Goal: Check status: Check status

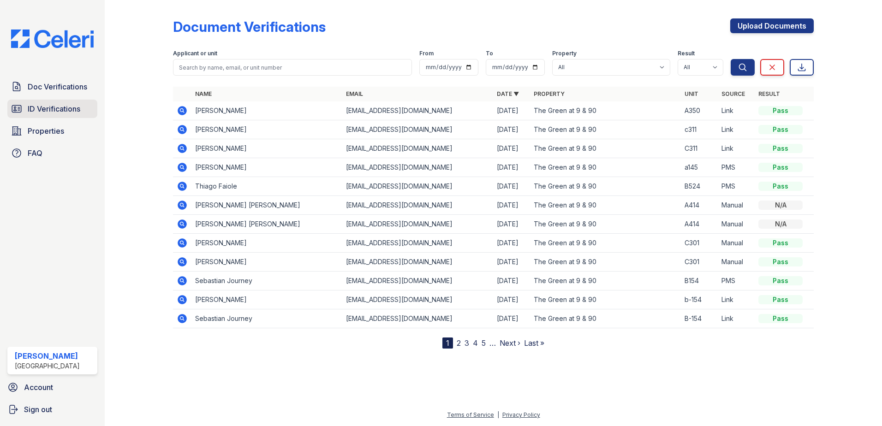
click at [62, 106] on span "ID Verifications" at bounding box center [54, 108] width 53 height 11
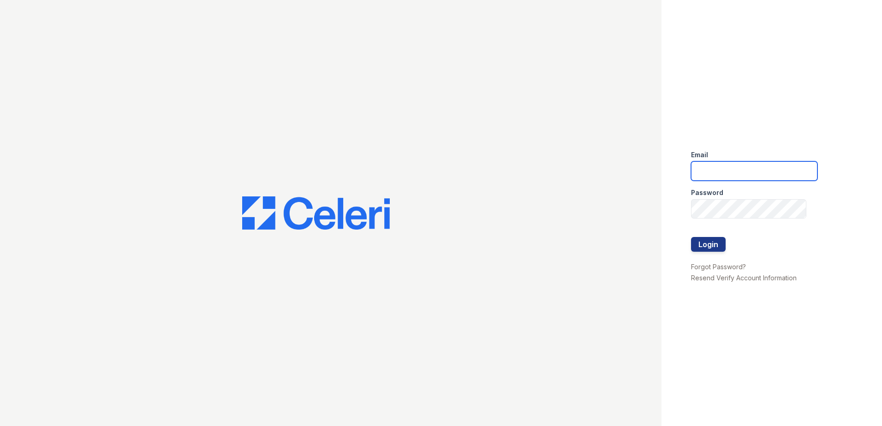
type input "[EMAIL_ADDRESS][DOMAIN_NAME]"
click at [707, 245] on button "Login" at bounding box center [708, 244] width 35 height 15
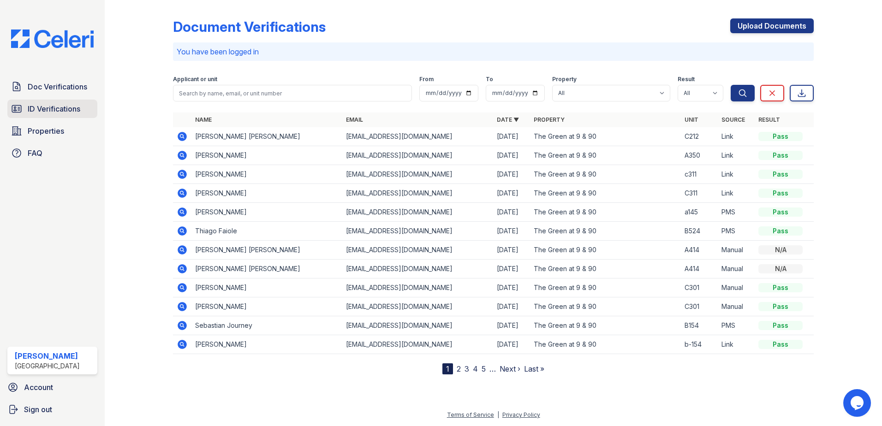
click at [60, 108] on span "ID Verifications" at bounding box center [54, 108] width 53 height 11
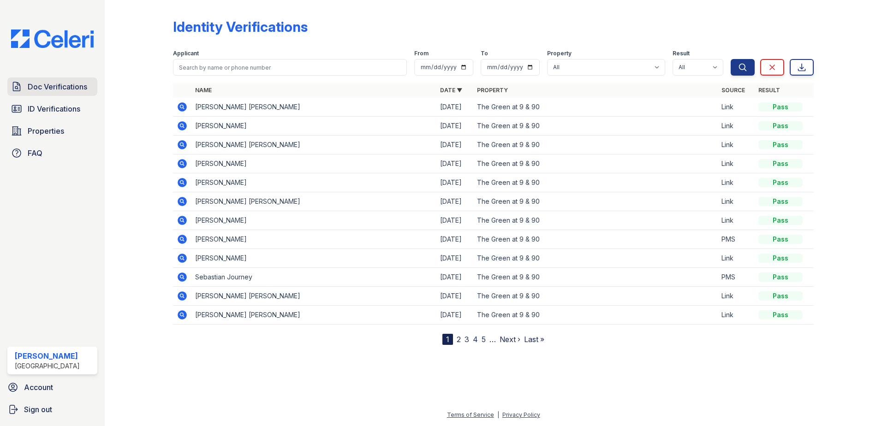
click at [38, 84] on span "Doc Verifications" at bounding box center [58, 86] width 60 height 11
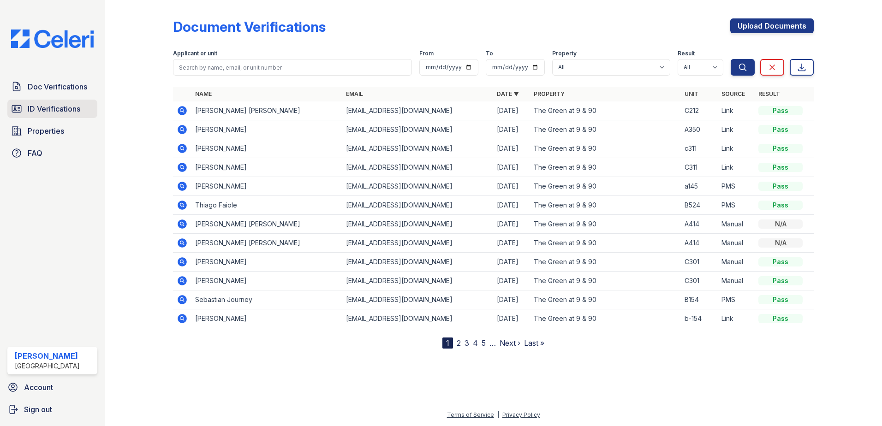
click at [72, 106] on span "ID Verifications" at bounding box center [54, 108] width 53 height 11
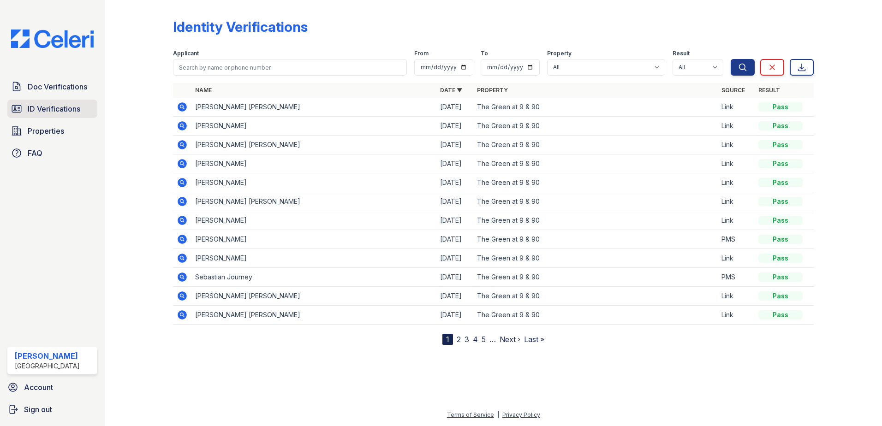
click at [57, 103] on span "ID Verifications" at bounding box center [54, 108] width 53 height 11
drag, startPoint x: 197, startPoint y: 180, endPoint x: 257, endPoint y: 186, distance: 60.8
click at [257, 186] on td "[PERSON_NAME]" at bounding box center [314, 183] width 245 height 19
drag, startPoint x: 257, startPoint y: 186, endPoint x: 206, endPoint y: 169, distance: 54.0
click at [206, 169] on td "[PERSON_NAME]" at bounding box center [314, 164] width 245 height 19
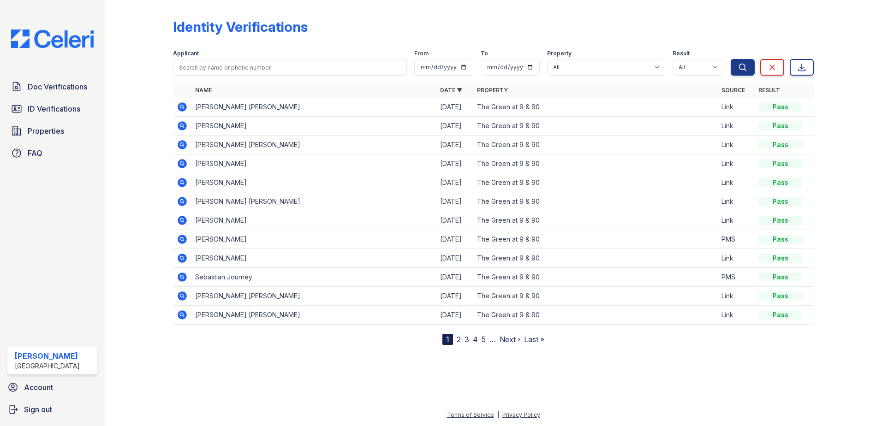
drag, startPoint x: 195, startPoint y: 161, endPoint x: 279, endPoint y: 167, distance: 84.2
click at [279, 167] on td "[PERSON_NAME]" at bounding box center [314, 164] width 245 height 19
copy td "[PERSON_NAME]"
click at [70, 81] on link "Doc Verifications" at bounding box center [52, 87] width 90 height 18
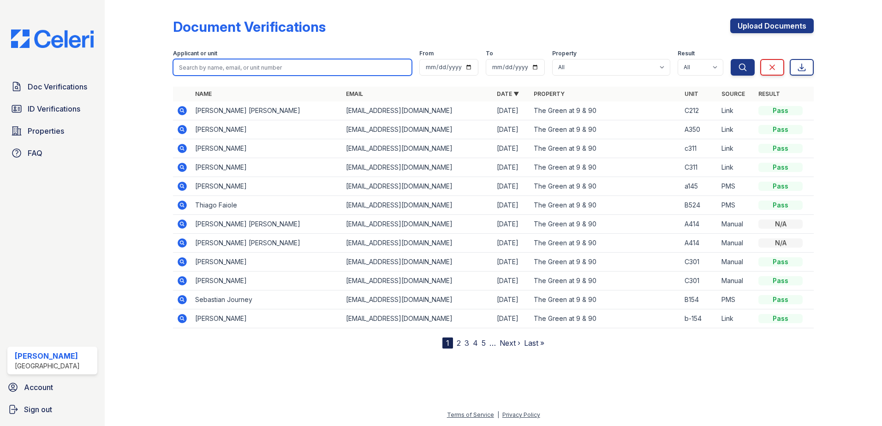
click at [235, 72] on input "search" at bounding box center [292, 67] width 239 height 17
paste input "[PERSON_NAME]"
type input "[PERSON_NAME]"
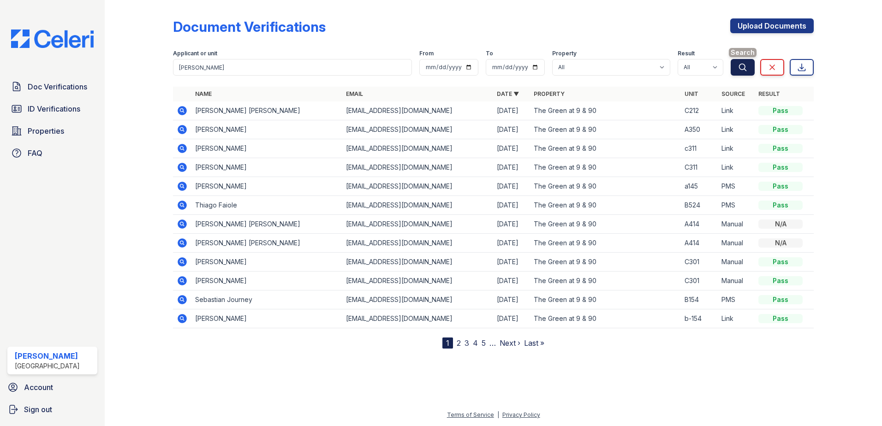
click at [746, 68] on icon "submit" at bounding box center [742, 67] width 9 height 9
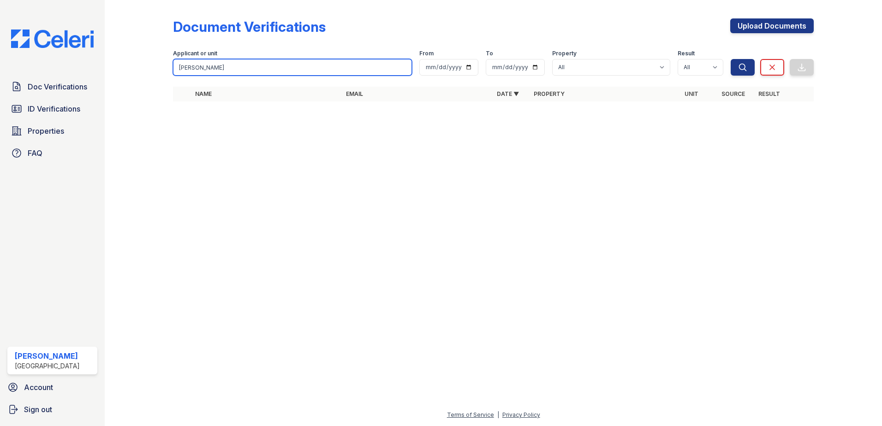
click at [275, 65] on input "[PERSON_NAME]" at bounding box center [292, 67] width 239 height 17
drag, startPoint x: 275, startPoint y: 65, endPoint x: 202, endPoint y: 71, distance: 74.1
click at [202, 71] on input "[PERSON_NAME]" at bounding box center [292, 67] width 239 height 17
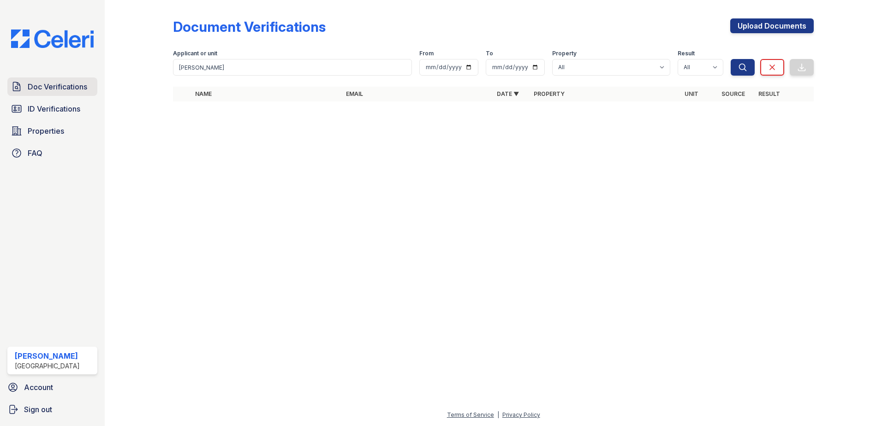
click at [86, 84] on span "Doc Verifications" at bounding box center [58, 86] width 60 height 11
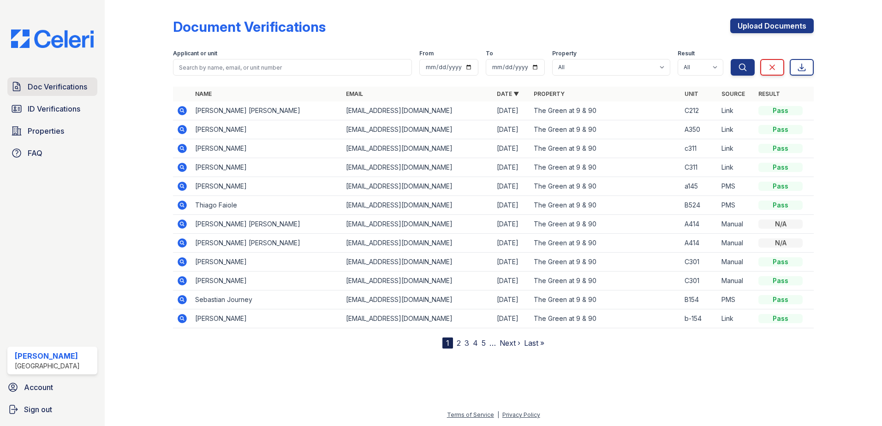
click at [64, 88] on span "Doc Verifications" at bounding box center [58, 86] width 60 height 11
click at [42, 109] on span "ID Verifications" at bounding box center [54, 108] width 53 height 11
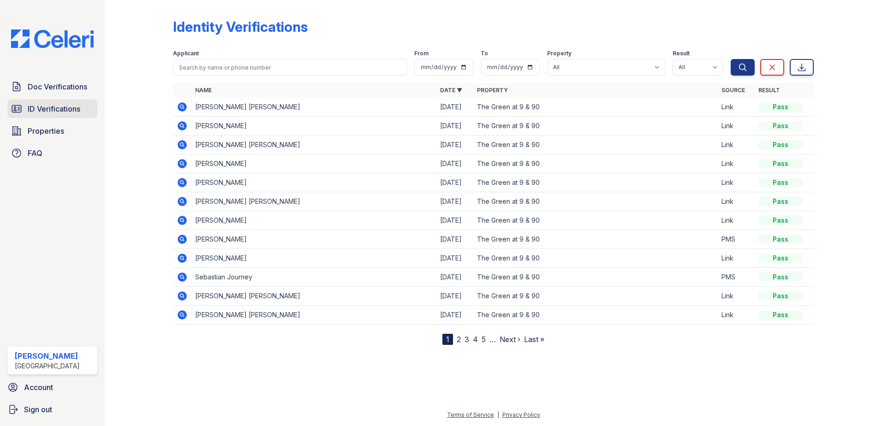
click at [65, 113] on span "ID Verifications" at bounding box center [54, 108] width 53 height 11
click at [66, 88] on span "Doc Verifications" at bounding box center [58, 86] width 60 height 11
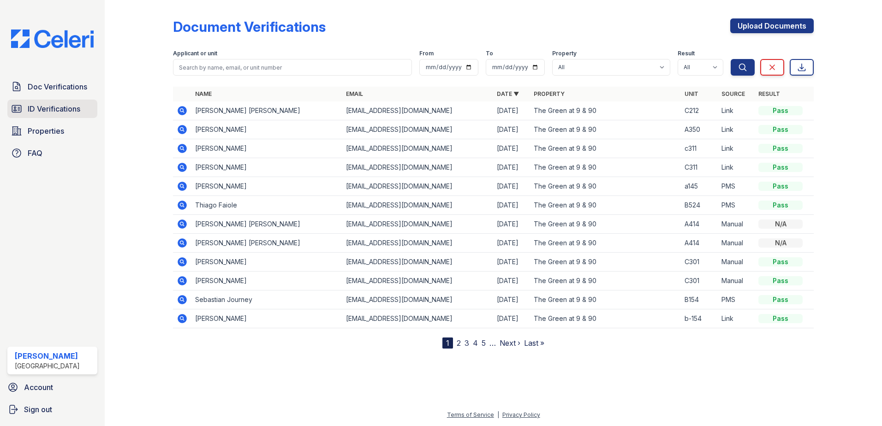
click at [68, 108] on span "ID Verifications" at bounding box center [54, 108] width 53 height 11
